Goal: Task Accomplishment & Management: Complete application form

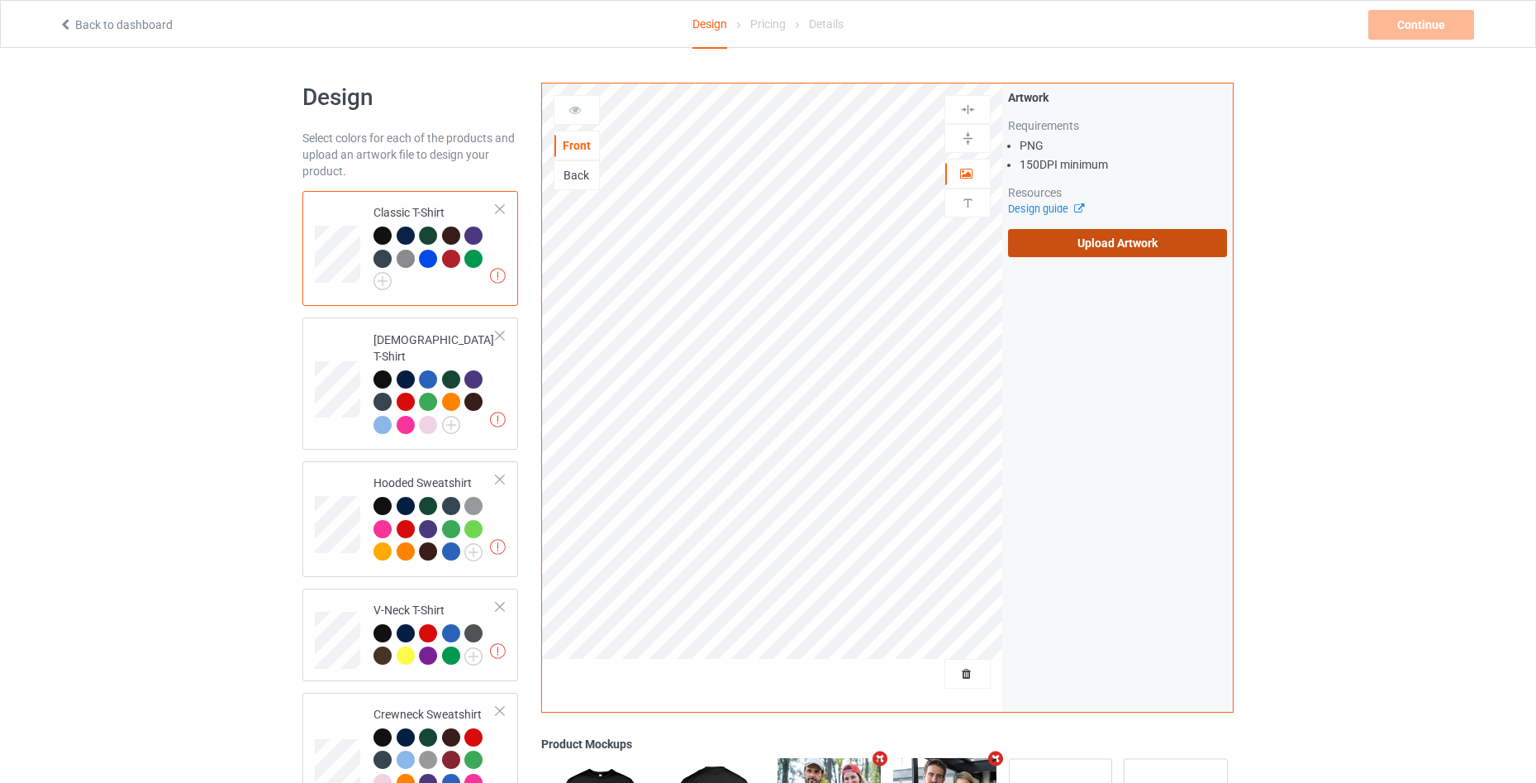
click at [1112, 248] on label "Upload Artwork" at bounding box center [1117, 243] width 219 height 28
click at [0, 0] on input "Upload Artwork" at bounding box center [0, 0] width 0 height 0
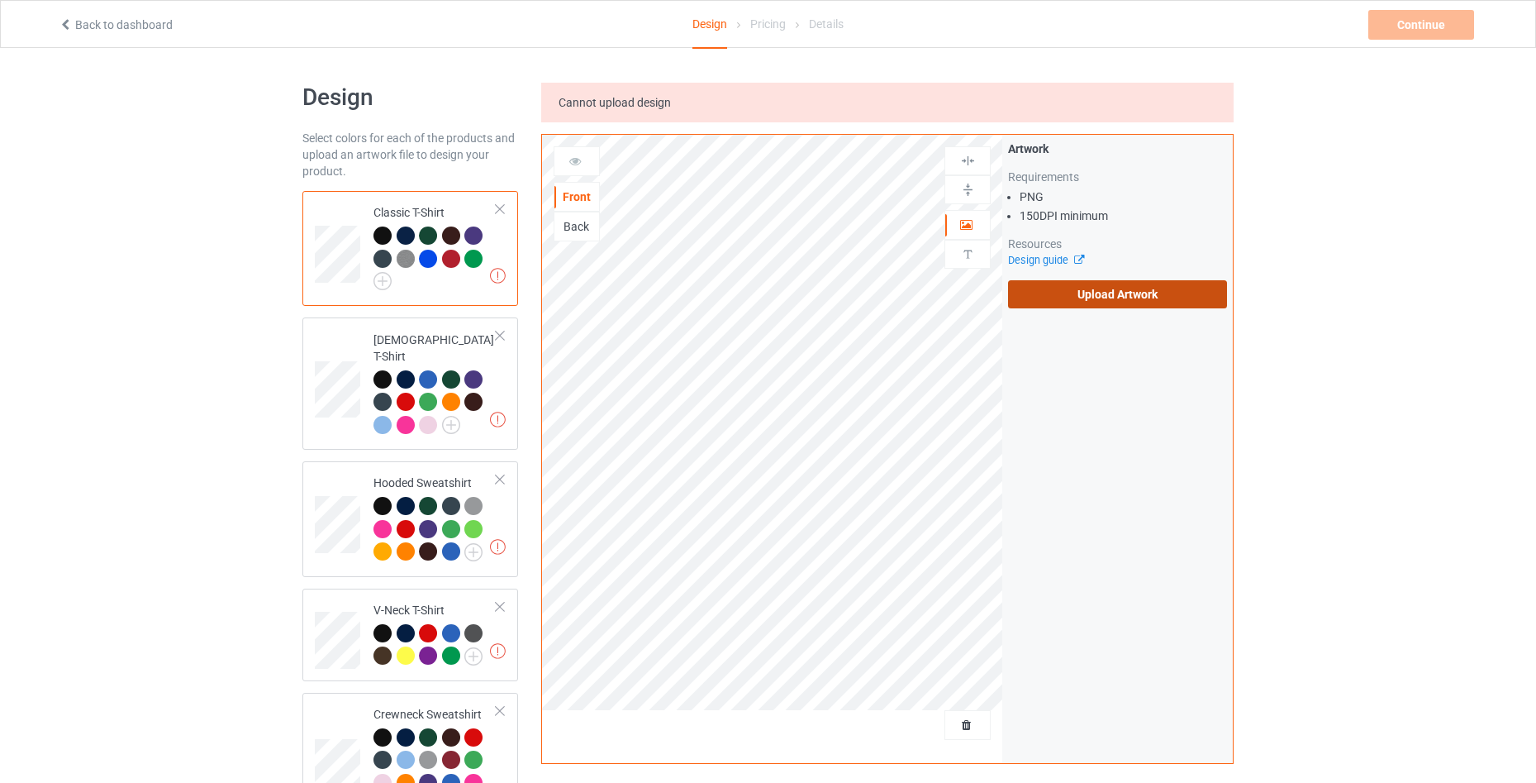
click at [1088, 300] on label "Upload Artwork" at bounding box center [1117, 294] width 219 height 28
click at [0, 0] on input "Upload Artwork" at bounding box center [0, 0] width 0 height 0
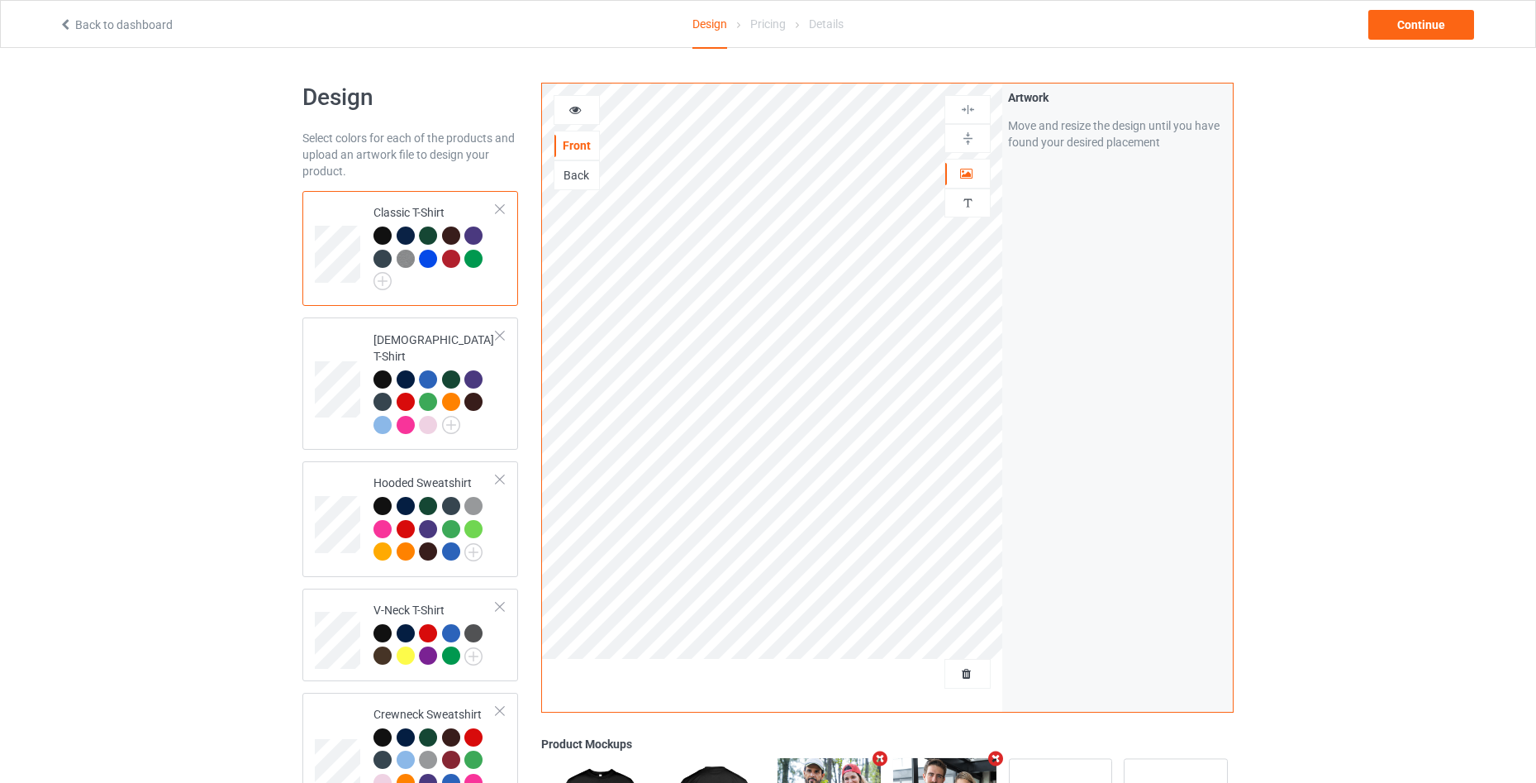
click at [574, 107] on icon at bounding box center [576, 108] width 14 height 12
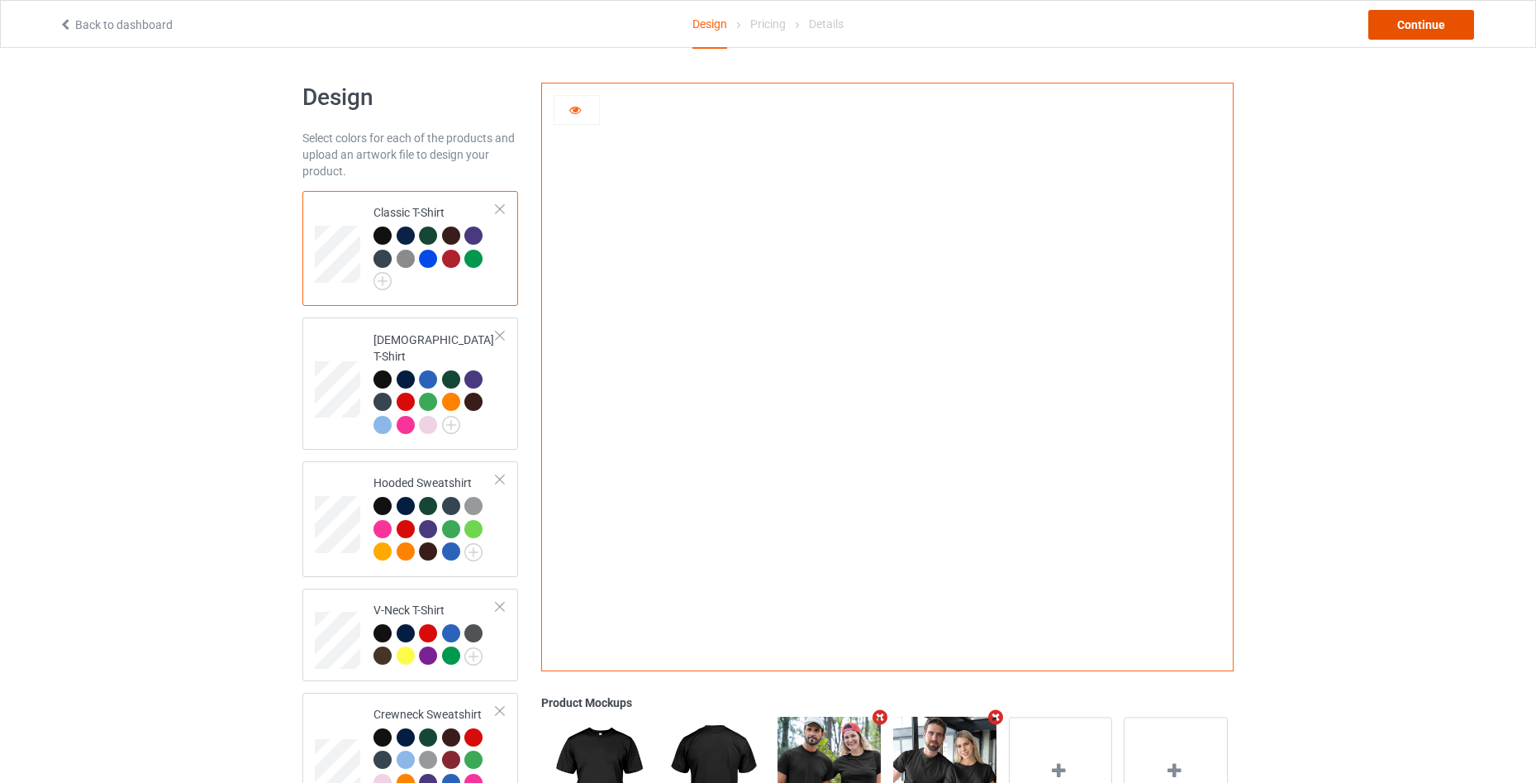
click at [1431, 26] on div "Continue" at bounding box center [1422, 25] width 106 height 30
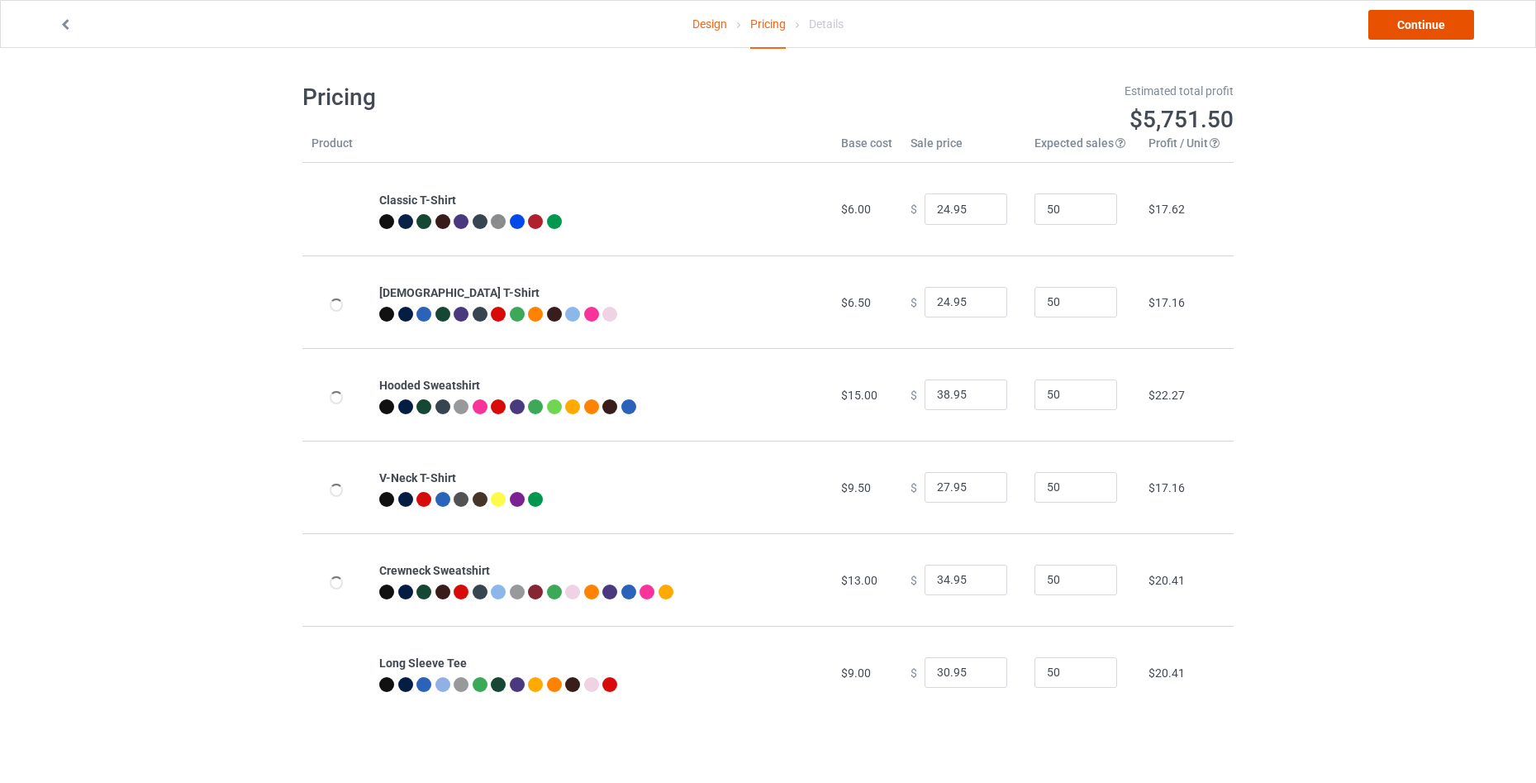
click at [1431, 26] on link "Continue" at bounding box center [1422, 25] width 106 height 30
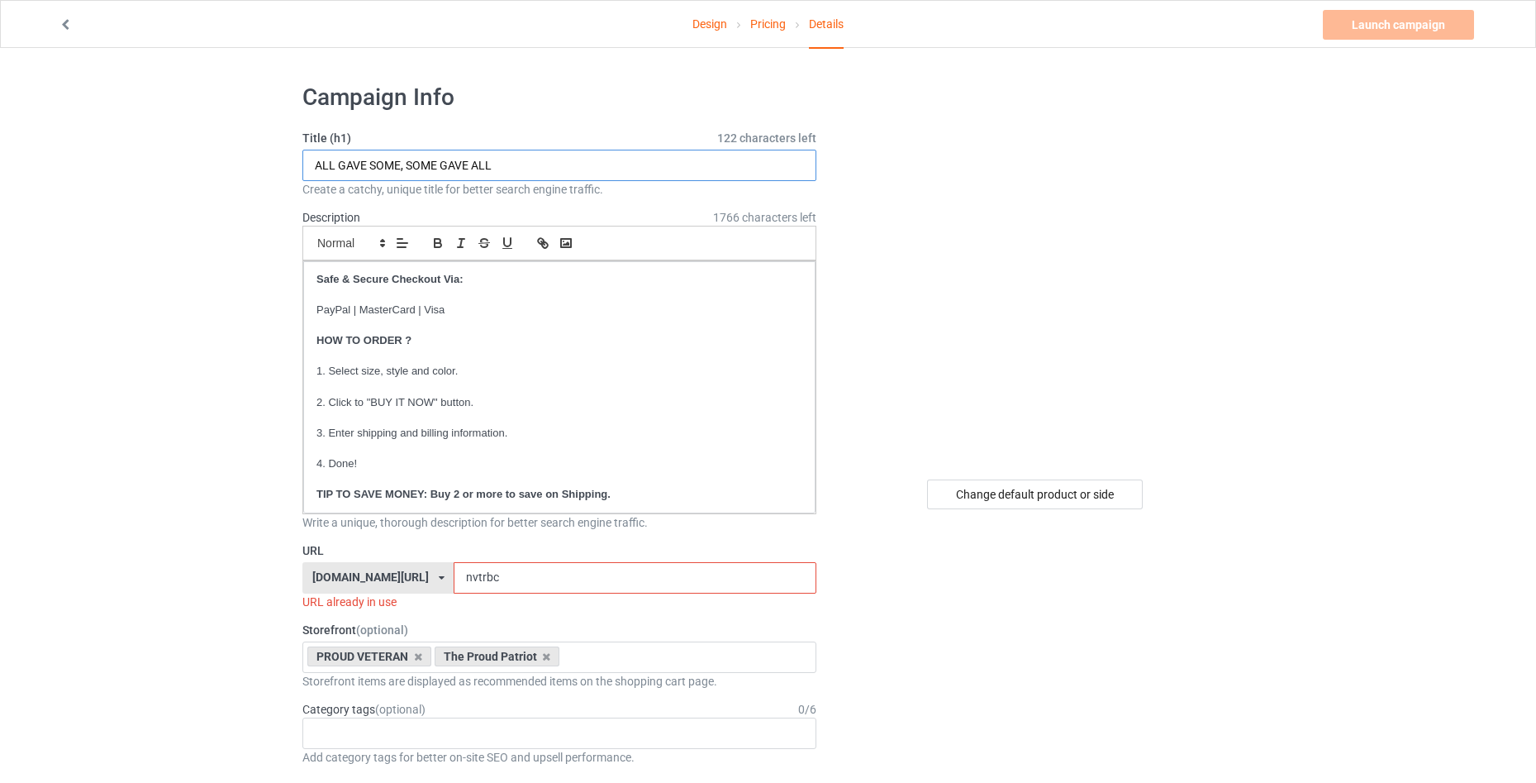
drag, startPoint x: 451, startPoint y: 169, endPoint x: 188, endPoint y: 164, distance: 263.7
paste input "You burn a flag, you get one year in jail."
type input "You burn a flag, you get one year in jail."
click at [510, 576] on input "nvtrbc" at bounding box center [635, 577] width 362 height 31
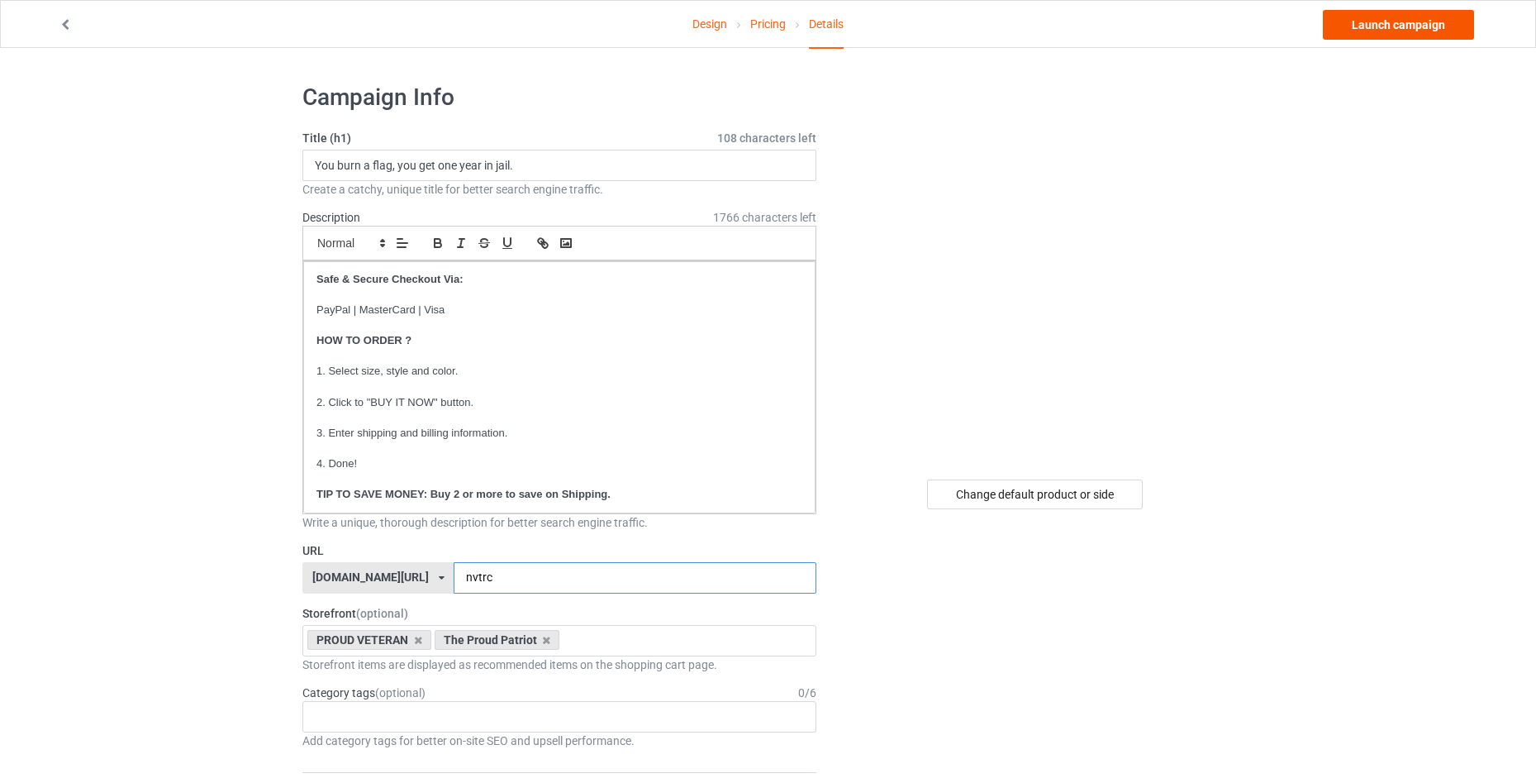
type input "nvtrc"
click at [1412, 30] on link "Launch campaign" at bounding box center [1398, 25] width 151 height 30
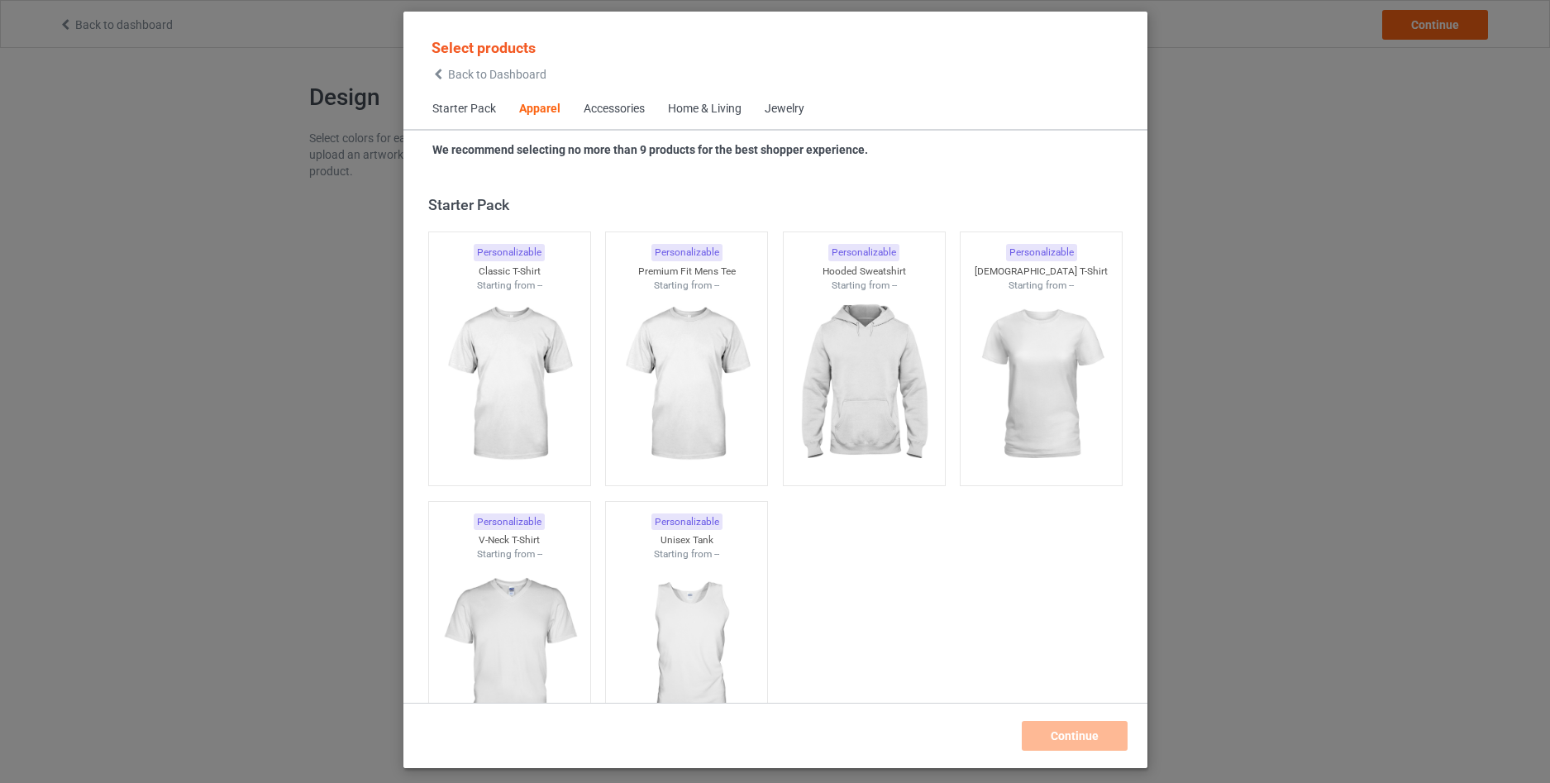
scroll to position [616, 0]
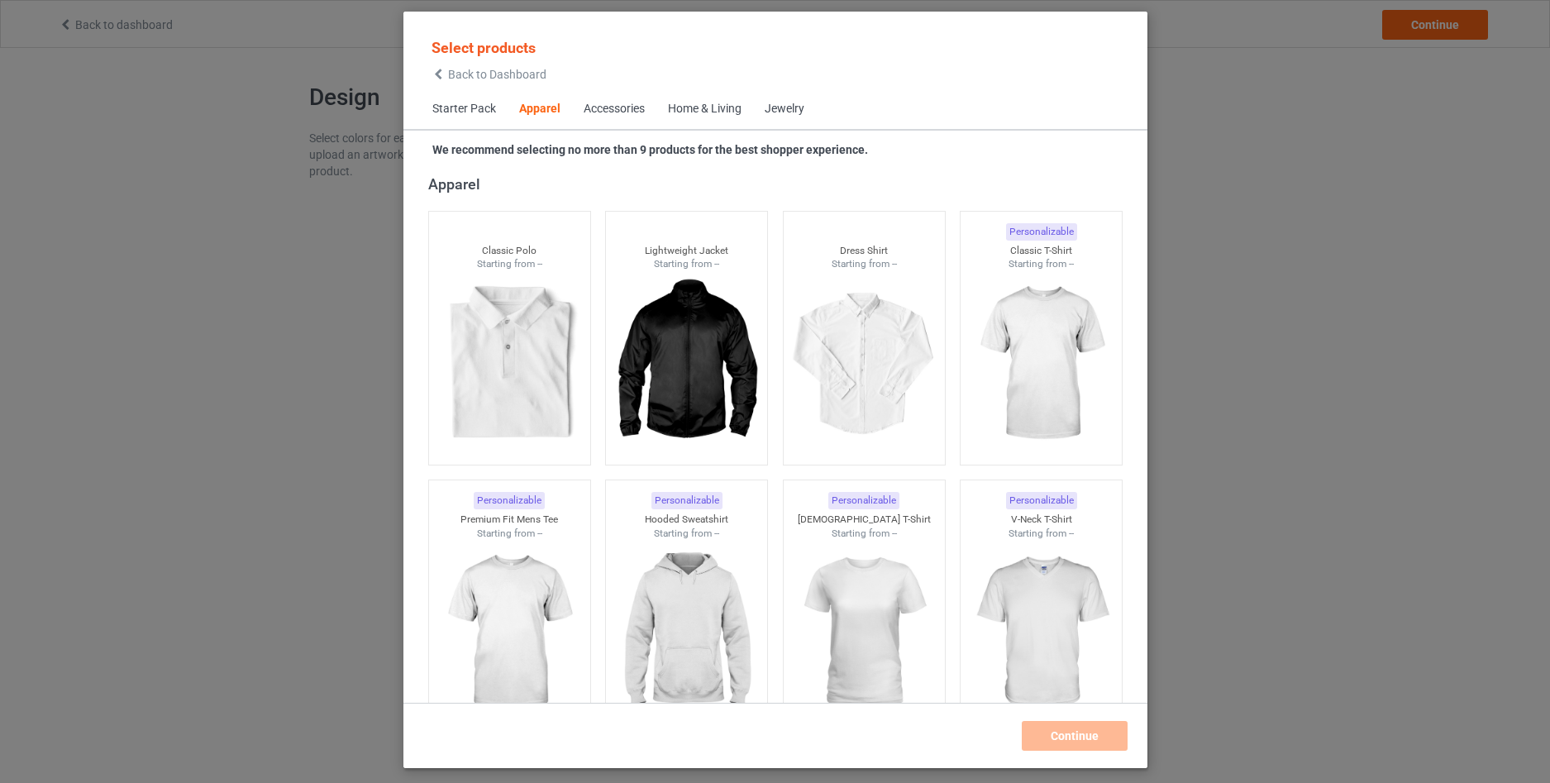
click at [449, 70] on span "Back to Dashboard" at bounding box center [497, 74] width 98 height 13
